Goal: Information Seeking & Learning: Learn about a topic

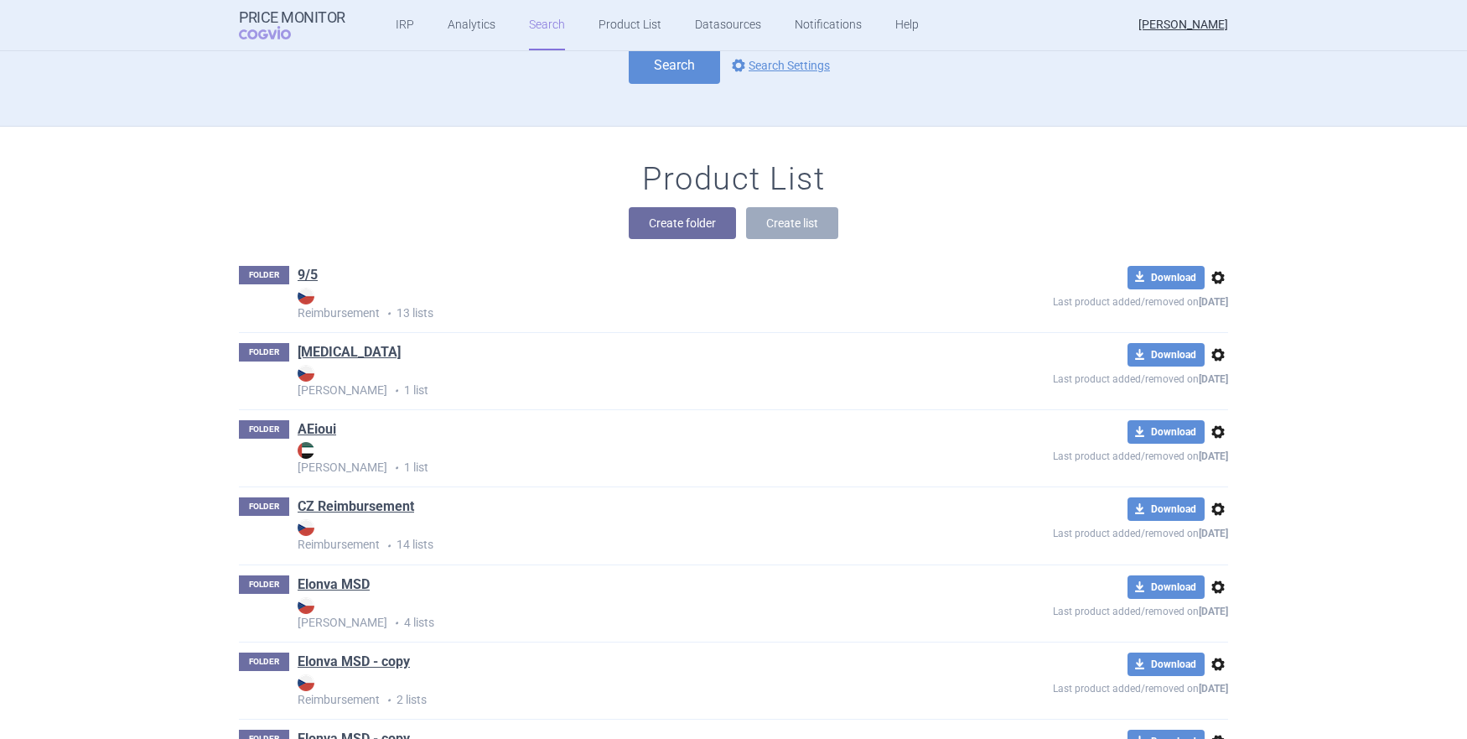
scroll to position [98, 0]
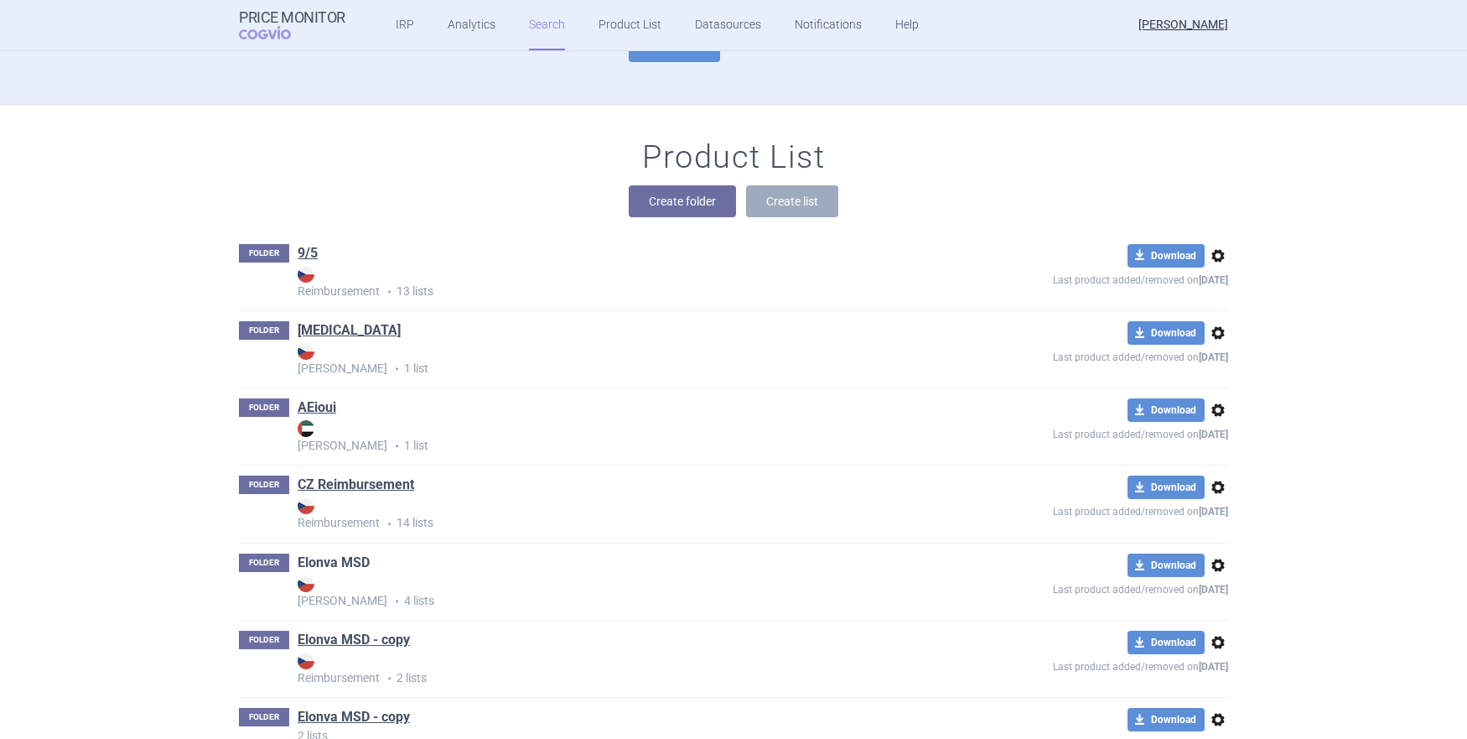
click at [330, 560] on link "Elonva MSD" at bounding box center [334, 562] width 72 height 18
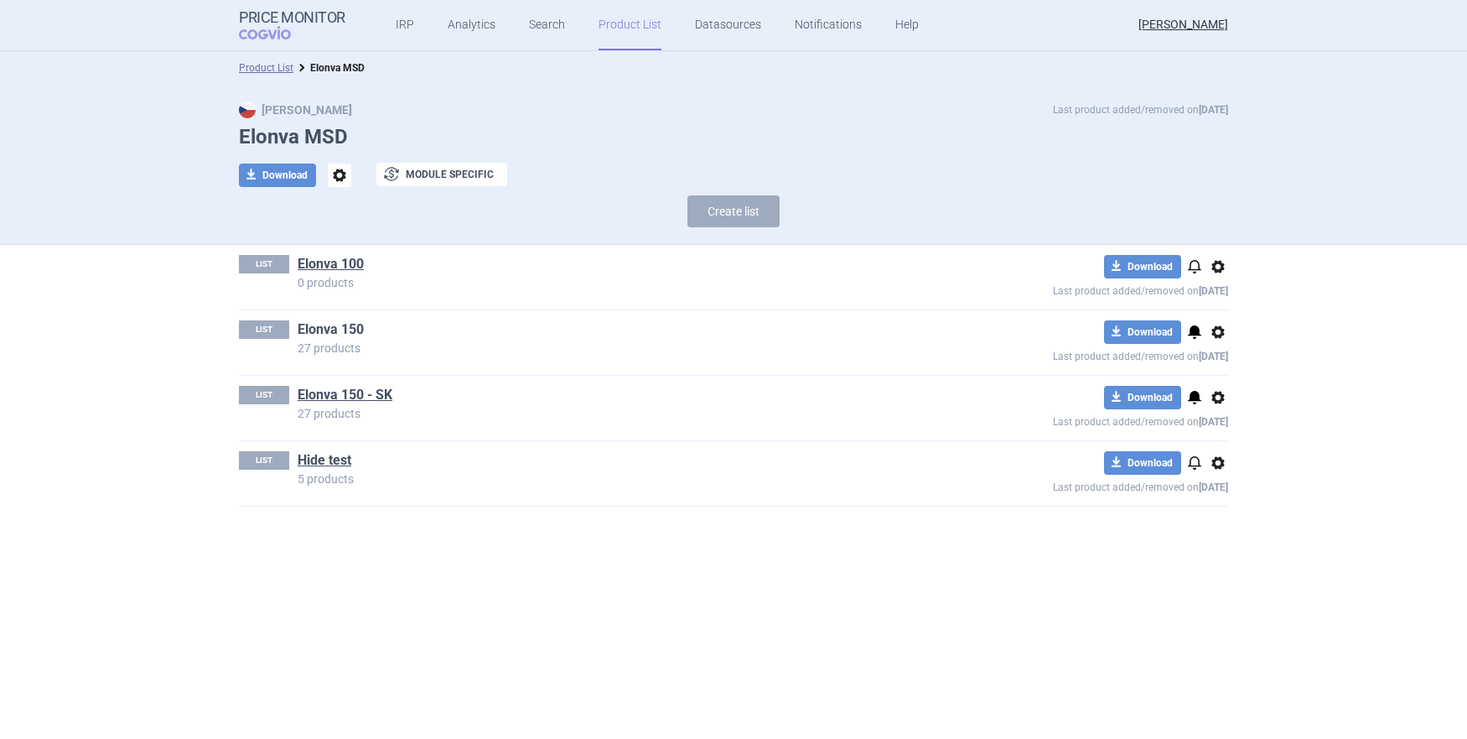
click at [330, 330] on link "Elonva 150" at bounding box center [331, 329] width 66 height 18
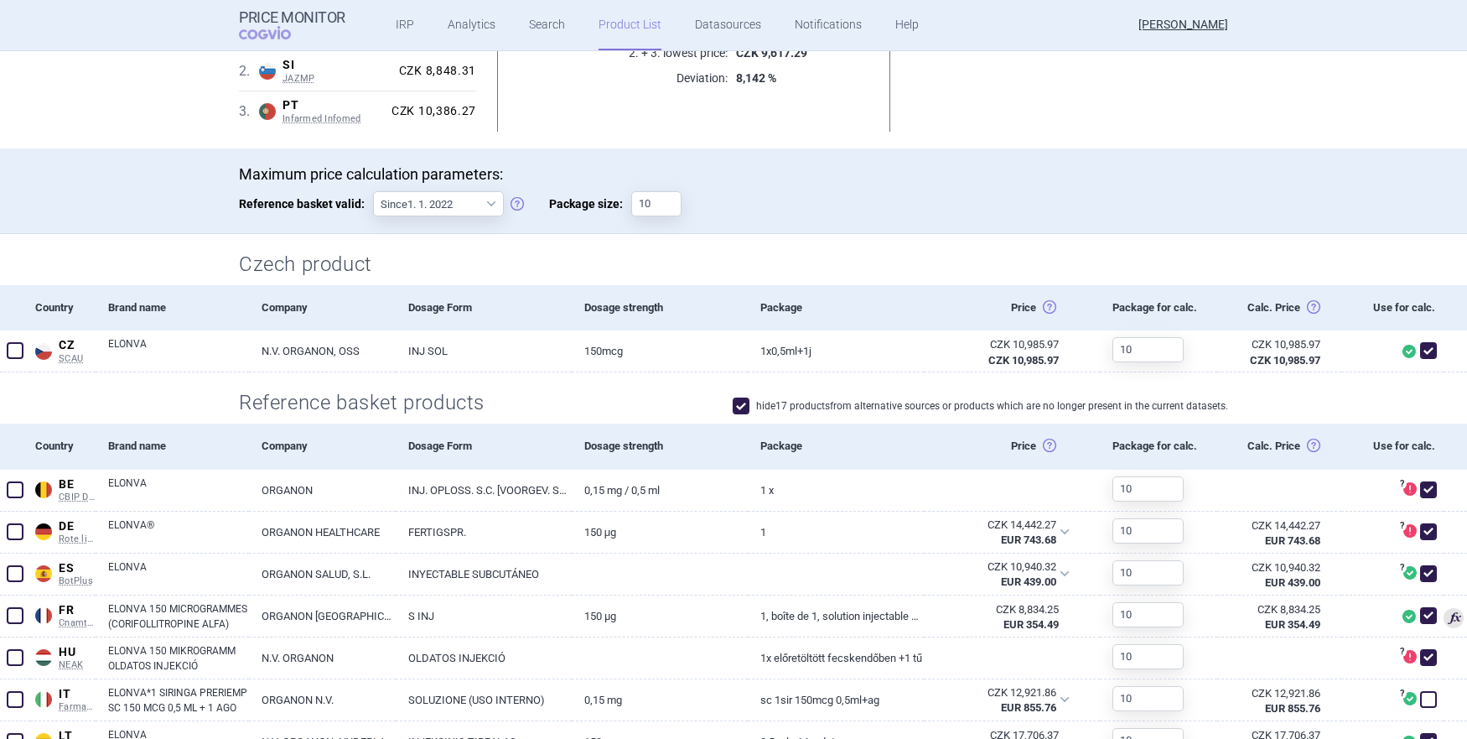
scroll to position [288, 0]
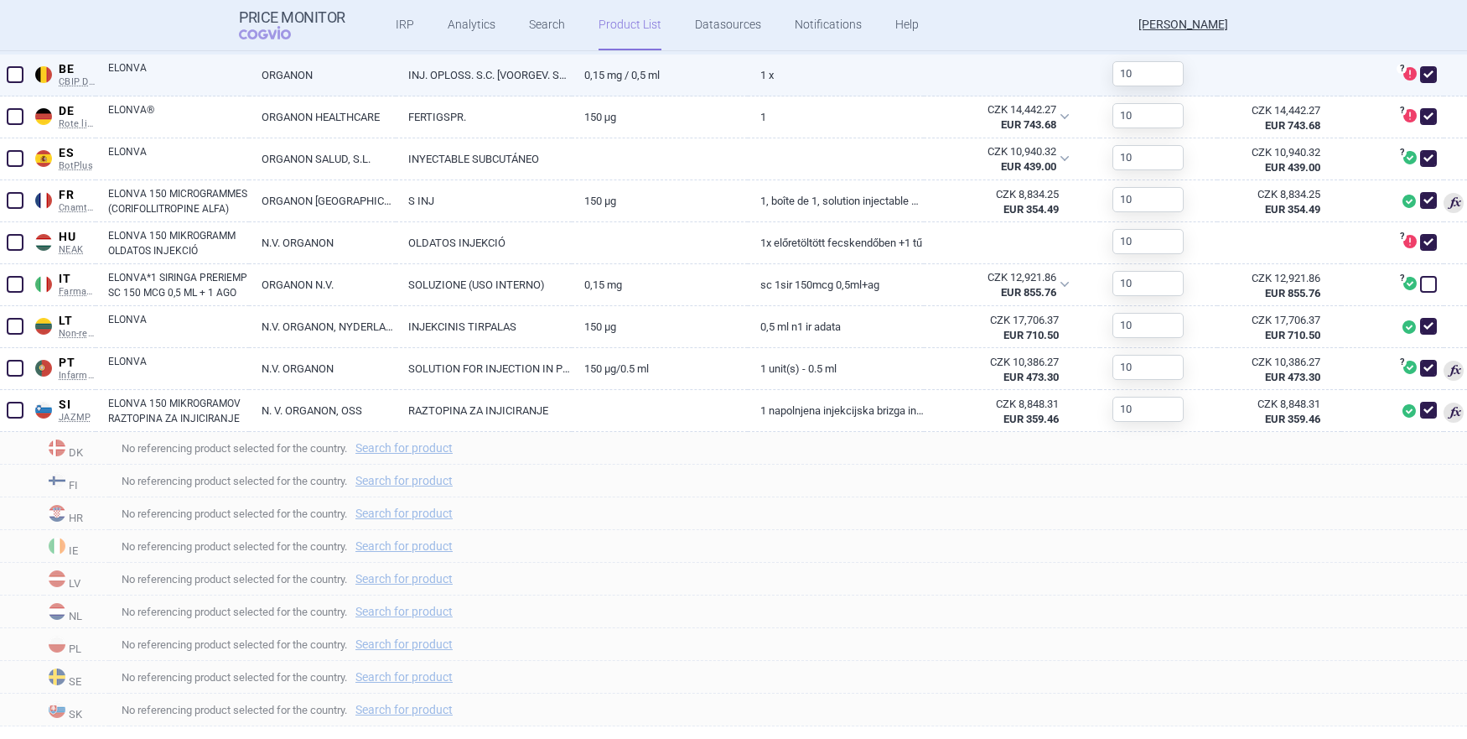
scroll to position [683, 0]
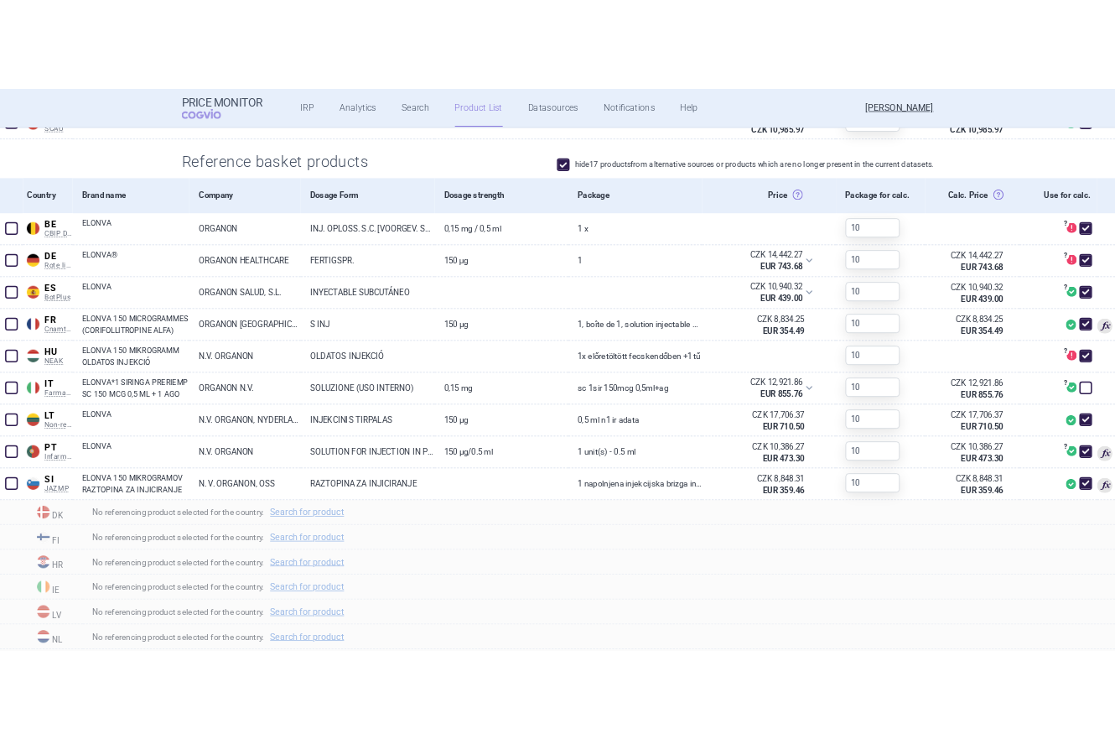
scroll to position [683, 0]
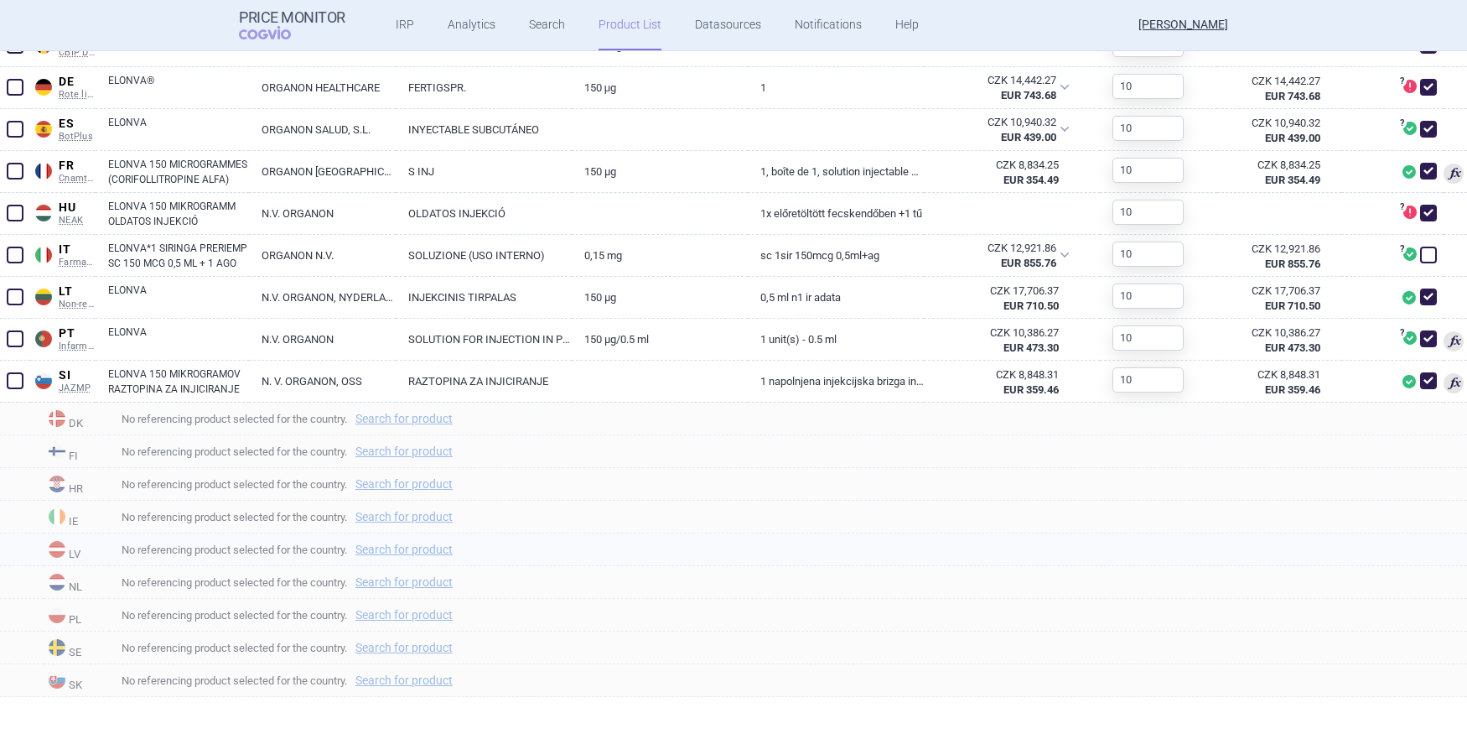
click at [776, 534] on div "No referencing product selected for the country. Search for product" at bounding box center [788, 549] width 1358 height 33
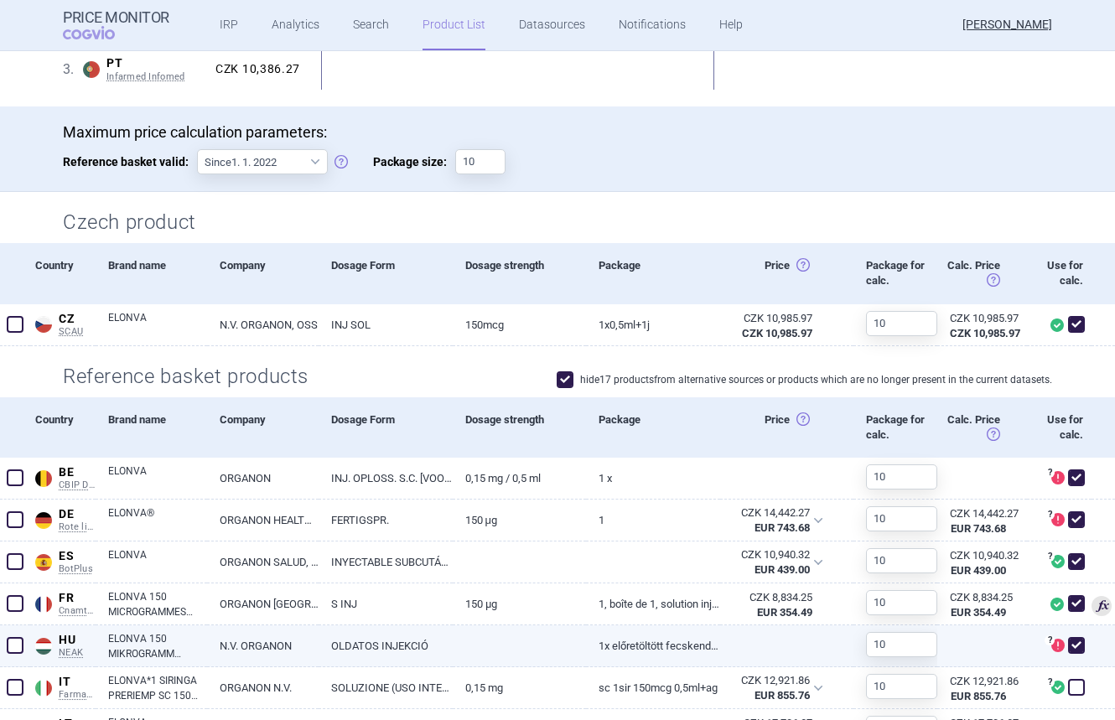
scroll to position [0, 0]
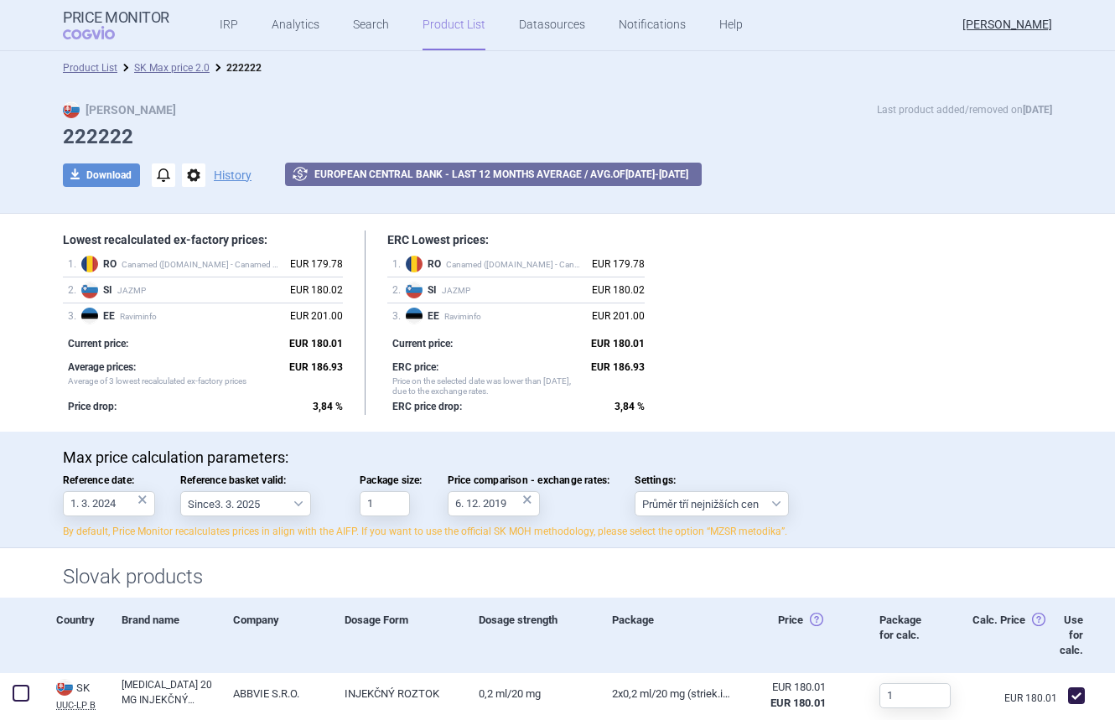
select select "2022-12-01"
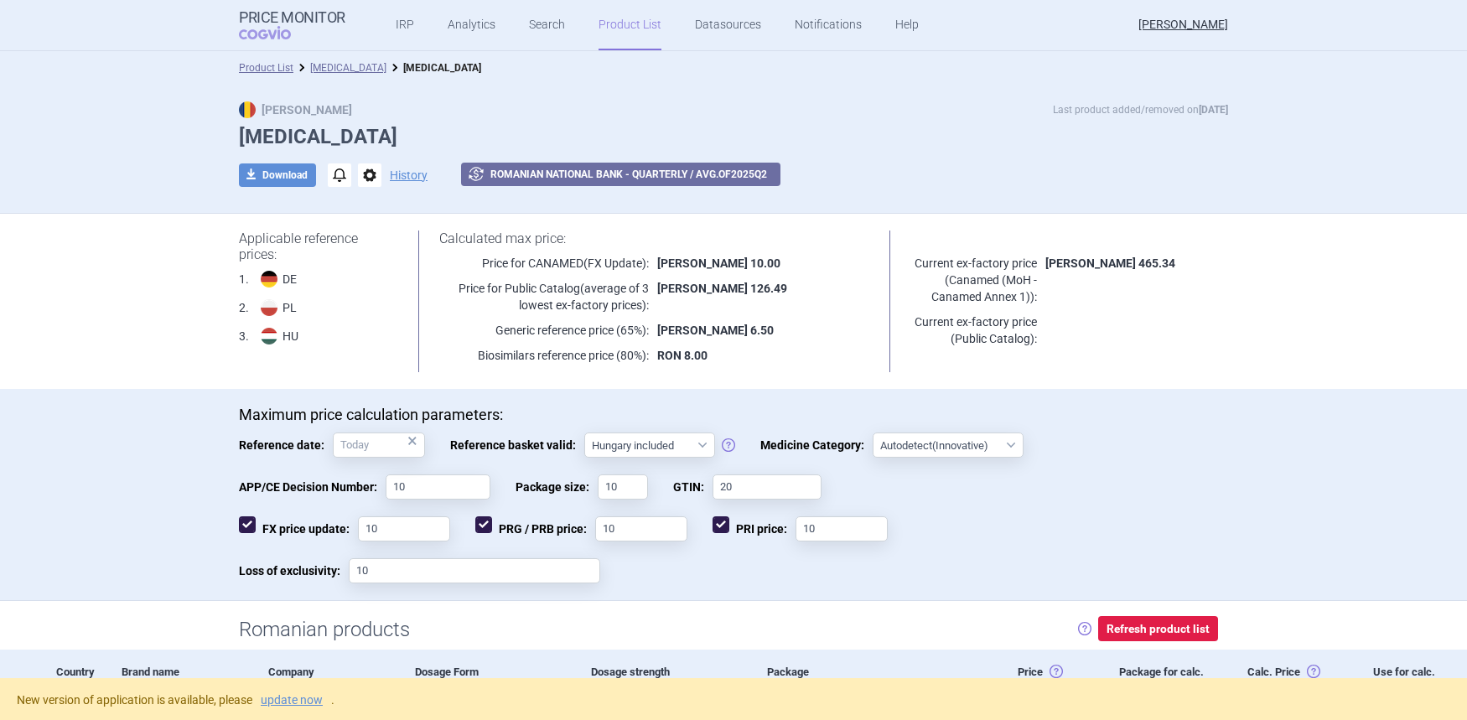
select select "hungary-included"
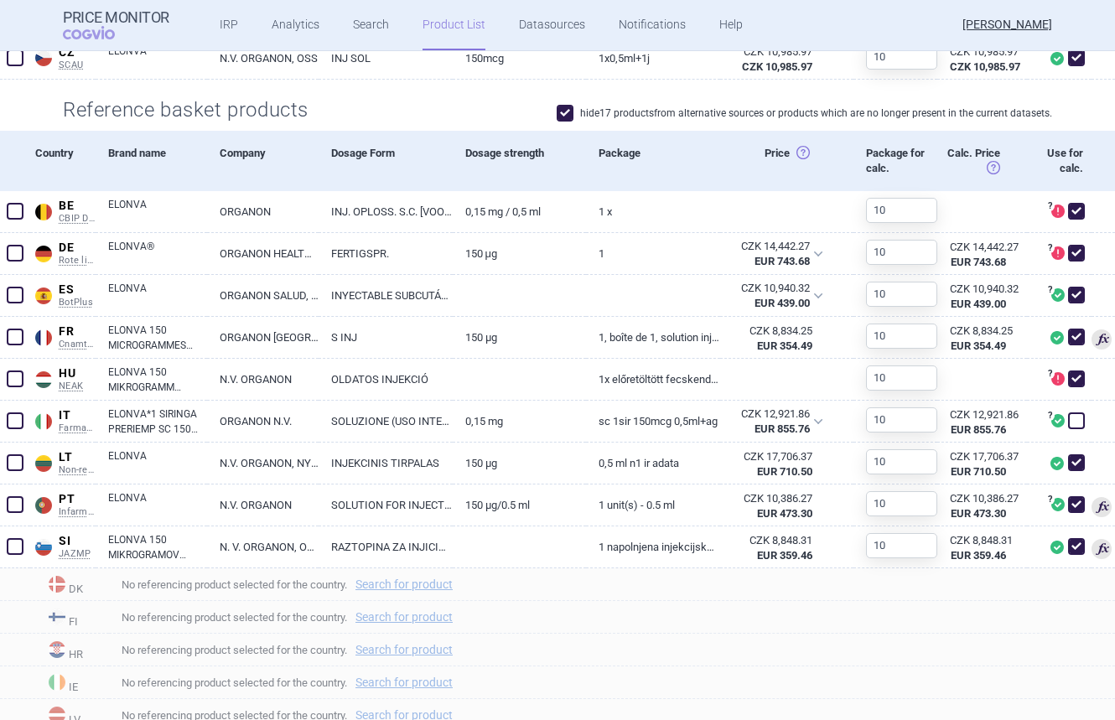
scroll to position [731, 0]
